Goal: Information Seeking & Learning: Learn about a topic

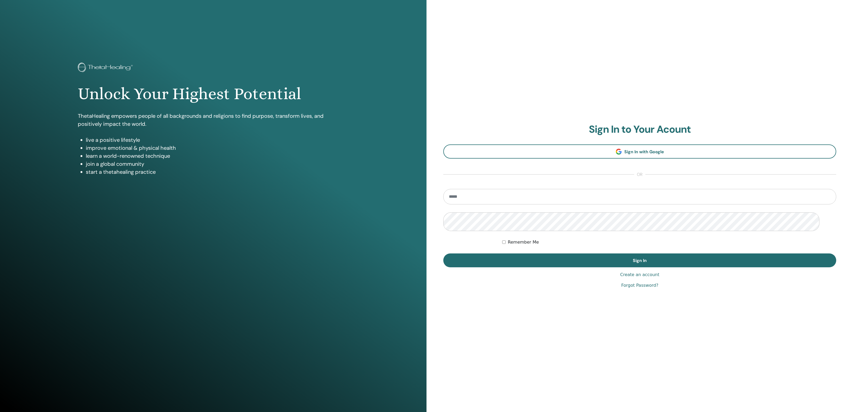
click at [497, 197] on input "email" at bounding box center [639, 196] width 393 height 15
type input "**********"
click at [443, 254] on button "Sign In" at bounding box center [639, 261] width 393 height 14
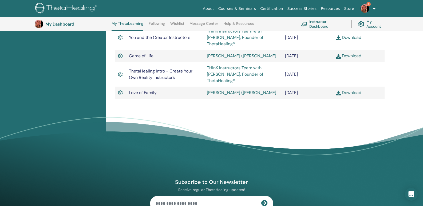
scroll to position [441, 0]
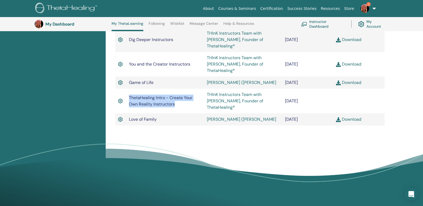
drag, startPoint x: 134, startPoint y: 136, endPoint x: 186, endPoint y: 142, distance: 53.2
click at [186, 113] on td "ThetaHealing Intro - Create Your Own Reality Instructors" at bounding box center [165, 101] width 78 height 25
copy span "ThetaHealing Intro - Create Your Own Reality Instructors"
click at [346, 67] on link "Download" at bounding box center [348, 64] width 25 height 6
click at [360, 9] on img at bounding box center [364, 8] width 9 height 9
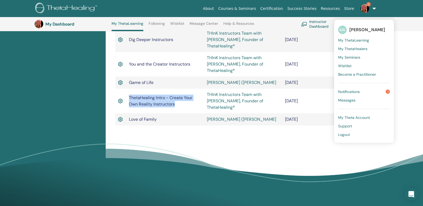
click at [339, 94] on span "Notifications" at bounding box center [349, 91] width 22 height 5
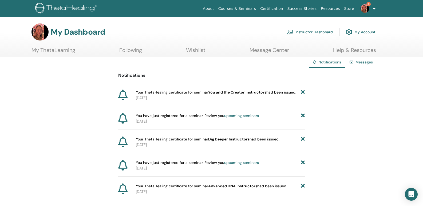
click at [241, 118] on link "upcoming seminars" at bounding box center [241, 115] width 35 height 5
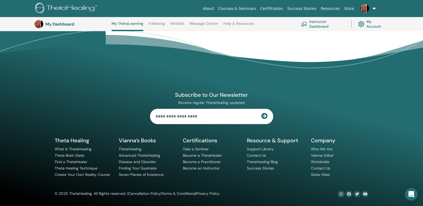
scroll to position [704, 0]
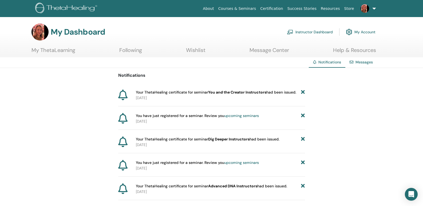
click at [360, 11] on img at bounding box center [364, 8] width 9 height 9
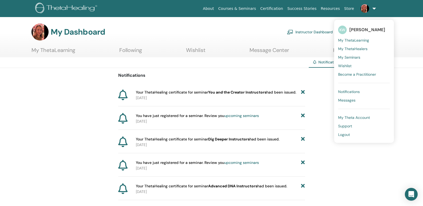
click at [342, 60] on span "My Seminars" at bounding box center [349, 57] width 22 height 5
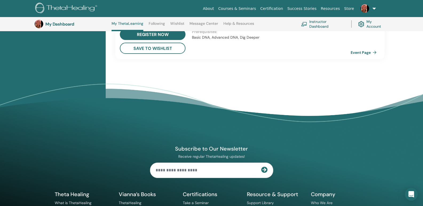
scroll to position [393, 0]
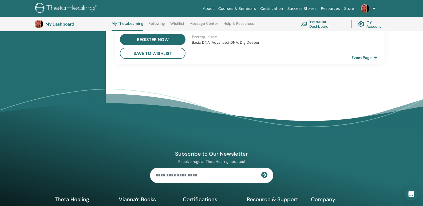
click at [379, 62] on link "Event Page" at bounding box center [365, 58] width 28 height 8
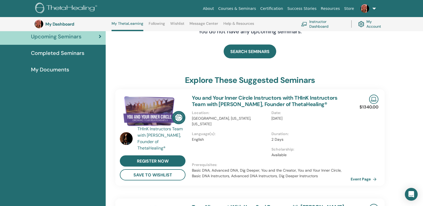
scroll to position [0, 0]
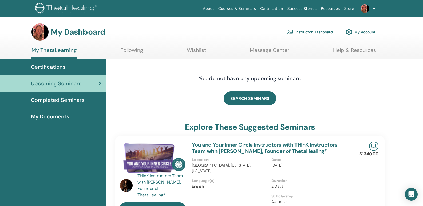
click at [60, 121] on span "My Documents" at bounding box center [50, 117] width 38 height 8
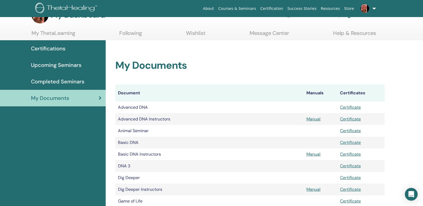
scroll to position [27, 0]
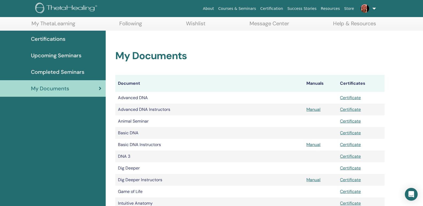
click at [46, 43] on span "Certifications" at bounding box center [48, 39] width 34 height 8
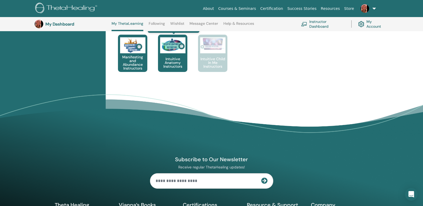
scroll to position [334, 0]
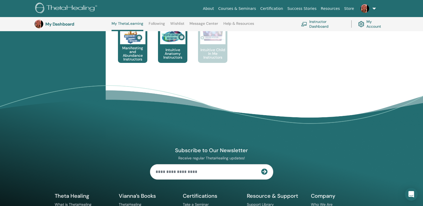
click at [141, 61] on p "Manifesting and Abundance Instructors" at bounding box center [132, 53] width 29 height 15
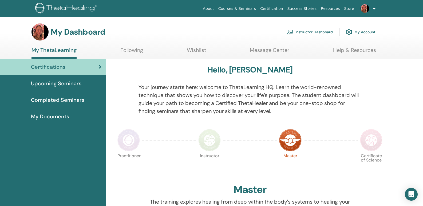
click at [58, 87] on span "Upcoming Seminars" at bounding box center [56, 83] width 50 height 8
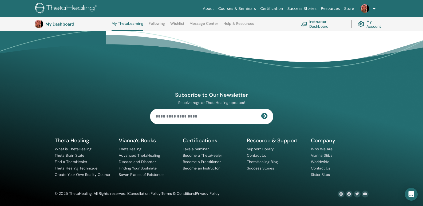
scroll to position [667, 0]
click at [265, 166] on link "Success Stories" at bounding box center [260, 168] width 27 height 5
